Goal: Task Accomplishment & Management: Manage account settings

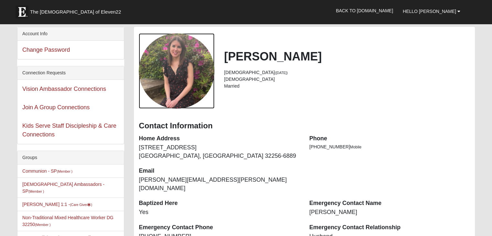
click at [193, 79] on div "View Fullsize Photo" at bounding box center [176, 70] width 75 height 75
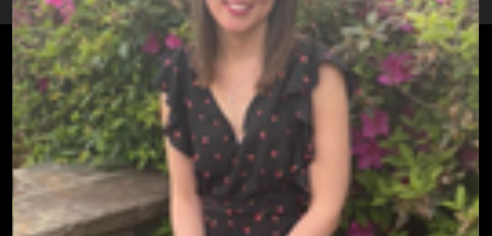
click at [193, 79] on div "View Fullsize Photo" at bounding box center [245, 118] width 467 height 467
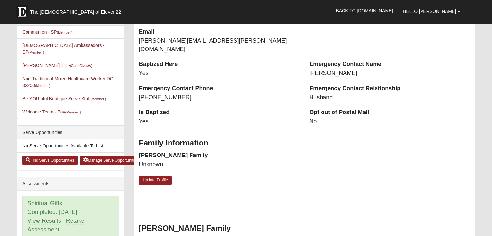
scroll to position [137, 0]
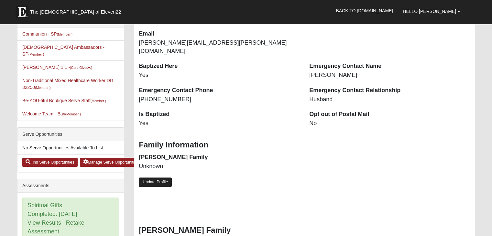
click at [164, 178] on link "Update Profile" at bounding box center [155, 182] width 33 height 9
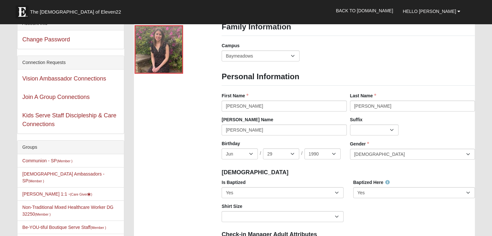
scroll to position [0, 0]
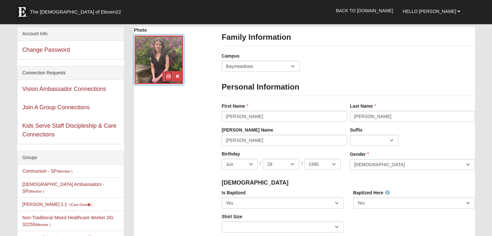
click at [169, 76] on icon at bounding box center [168, 76] width 5 height 5
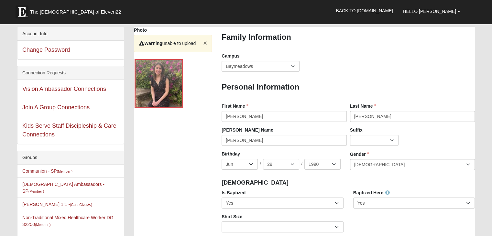
click at [204, 45] on button "×" at bounding box center [205, 42] width 4 height 7
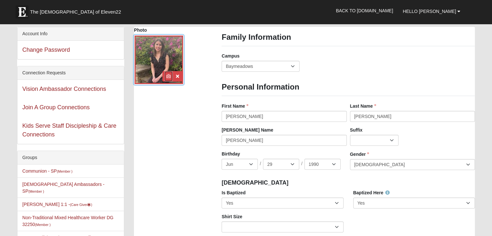
click at [168, 76] on icon at bounding box center [168, 76] width 5 height 5
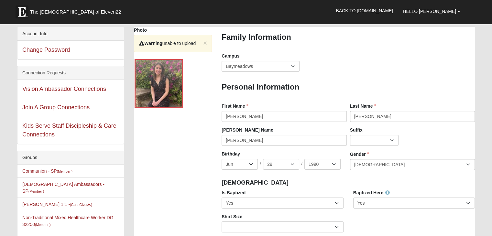
click at [202, 44] on div "× Warning unable to upload" at bounding box center [173, 43] width 78 height 17
click at [205, 43] on button "×" at bounding box center [205, 42] width 4 height 7
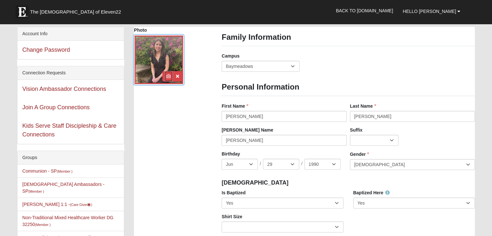
click at [168, 79] on link at bounding box center [168, 76] width 8 height 10
click at [166, 79] on link at bounding box center [168, 76] width 8 height 10
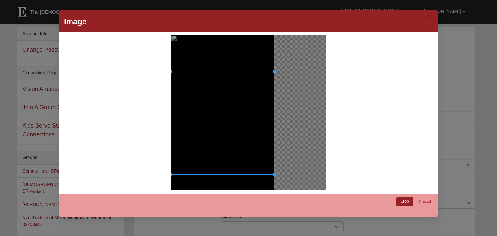
drag, startPoint x: 204, startPoint y: 119, endPoint x: 208, endPoint y: 156, distance: 36.5
click at [208, 156] on div at bounding box center [223, 123] width 104 height 104
drag, startPoint x: 170, startPoint y: 174, endPoint x: 181, endPoint y: 177, distance: 11.7
click at [181, 177] on div at bounding box center [223, 112] width 104 height 155
click at [401, 205] on link "Crop" at bounding box center [404, 201] width 16 height 9
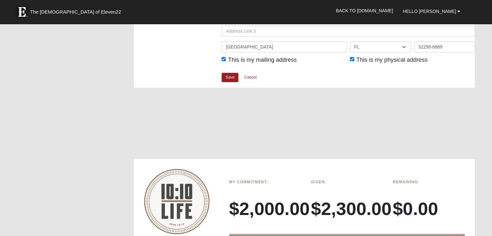
scroll to position [828, 0]
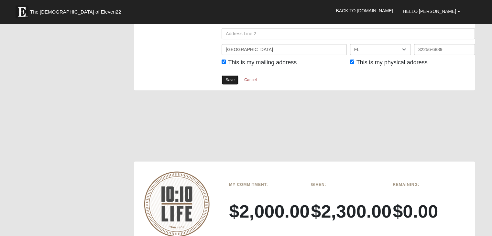
click at [227, 79] on link "Save" at bounding box center [230, 79] width 17 height 9
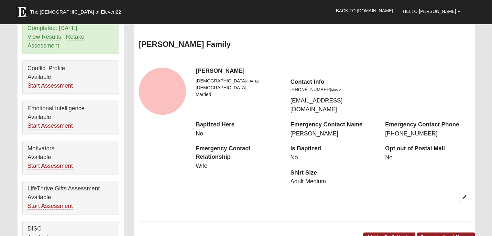
scroll to position [337, 0]
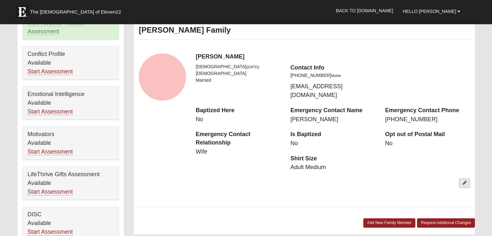
click at [466, 181] on icon at bounding box center [465, 183] width 4 height 4
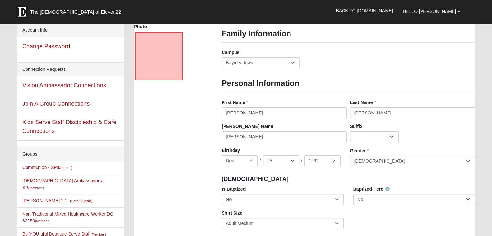
scroll to position [0, 0]
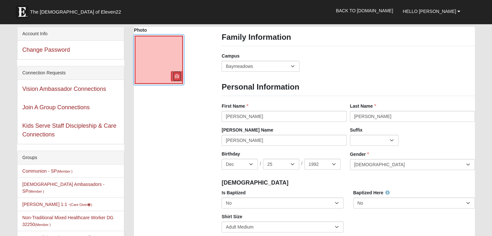
click at [176, 78] on icon at bounding box center [177, 76] width 5 height 5
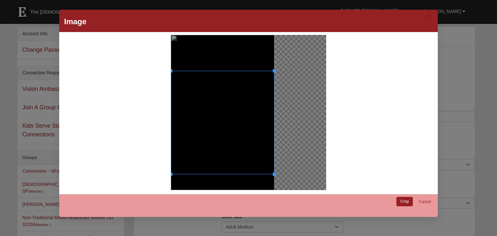
drag, startPoint x: 235, startPoint y: 118, endPoint x: 241, endPoint y: 154, distance: 36.4
click at [241, 154] on div at bounding box center [223, 123] width 104 height 104
click at [402, 197] on link "Crop" at bounding box center [404, 201] width 16 height 9
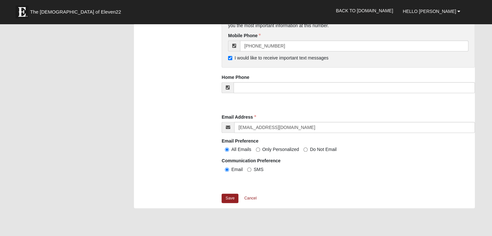
scroll to position [591, 0]
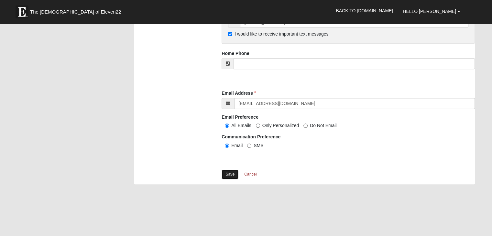
click at [230, 175] on link "Save" at bounding box center [230, 174] width 17 height 9
